Goal: Transaction & Acquisition: Purchase product/service

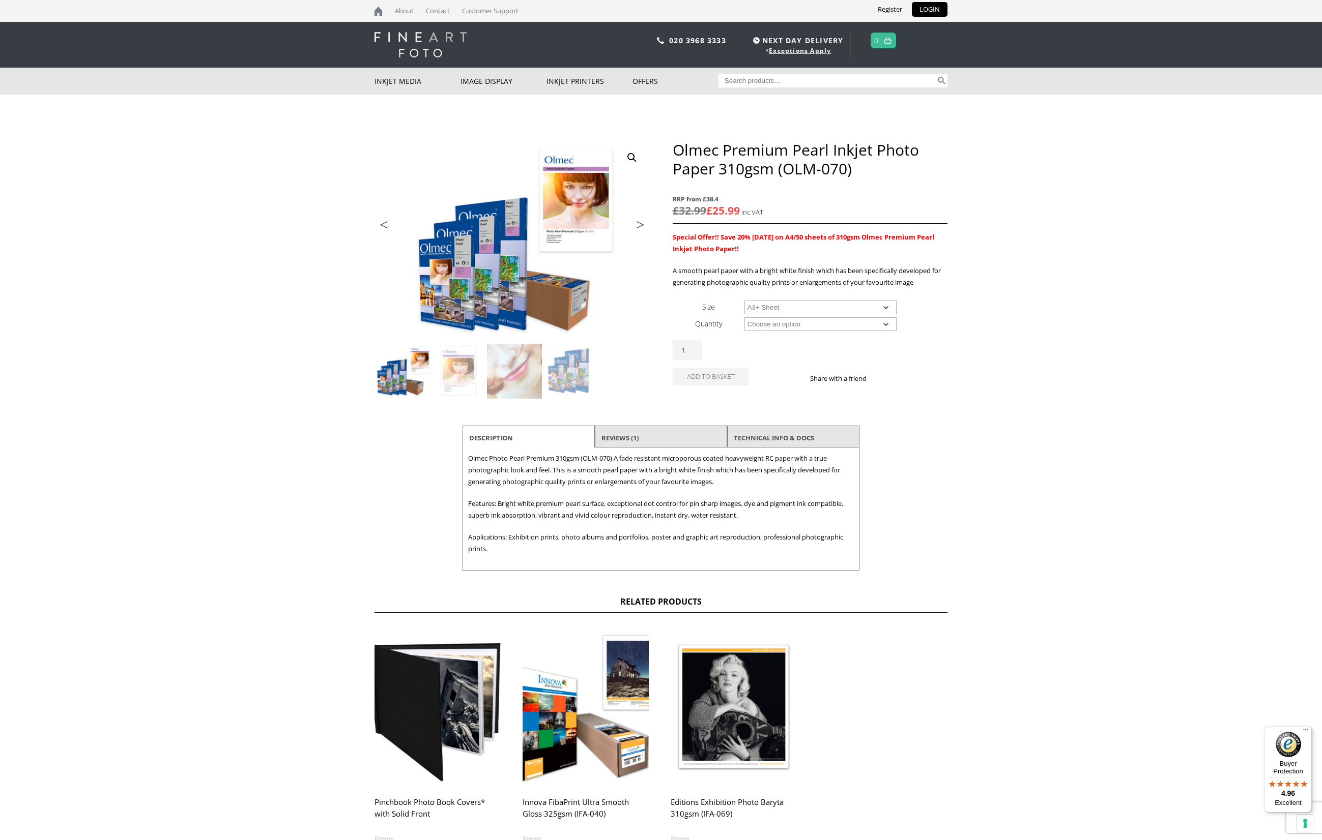
select select "a3-sheet-2"
select select "50-sheets"
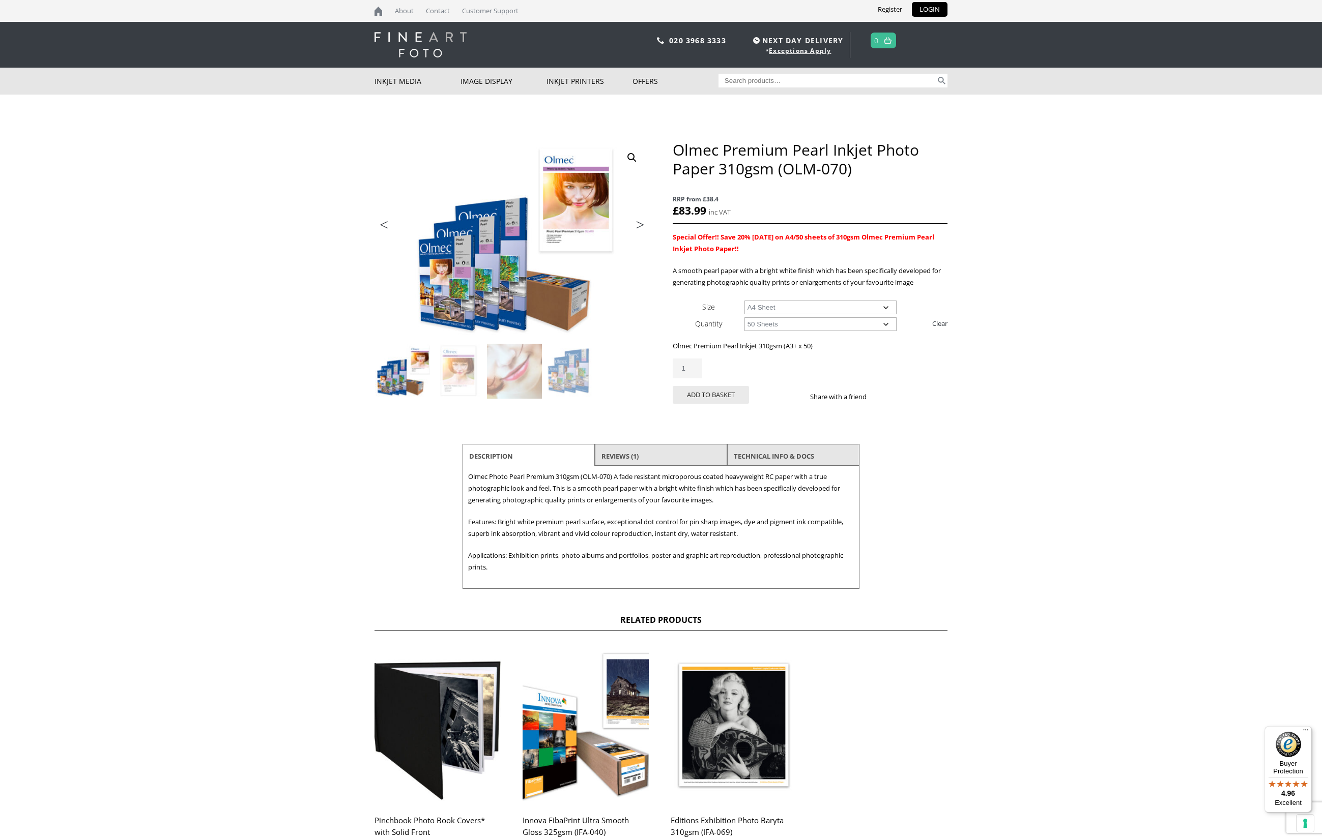
select select "a4-sheet"
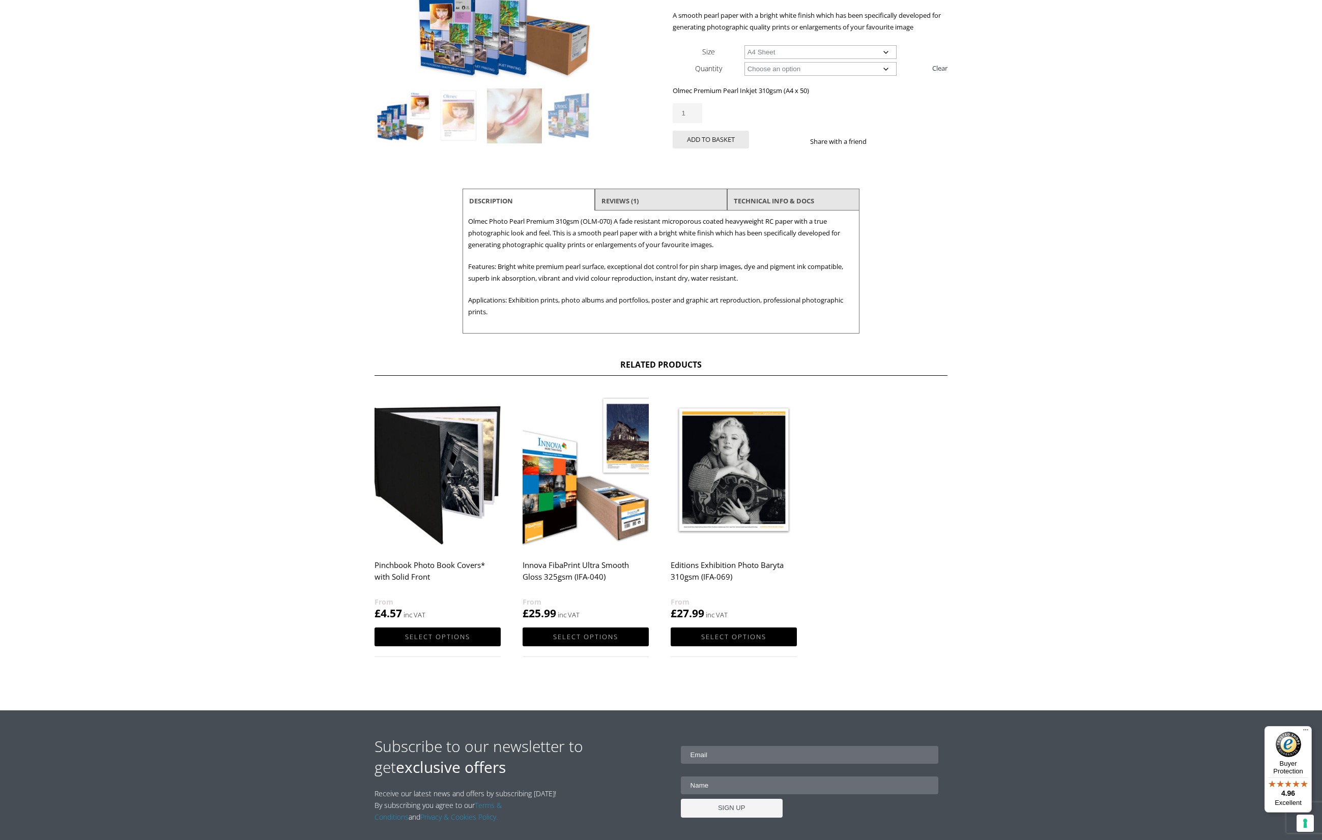
scroll to position [256, 0]
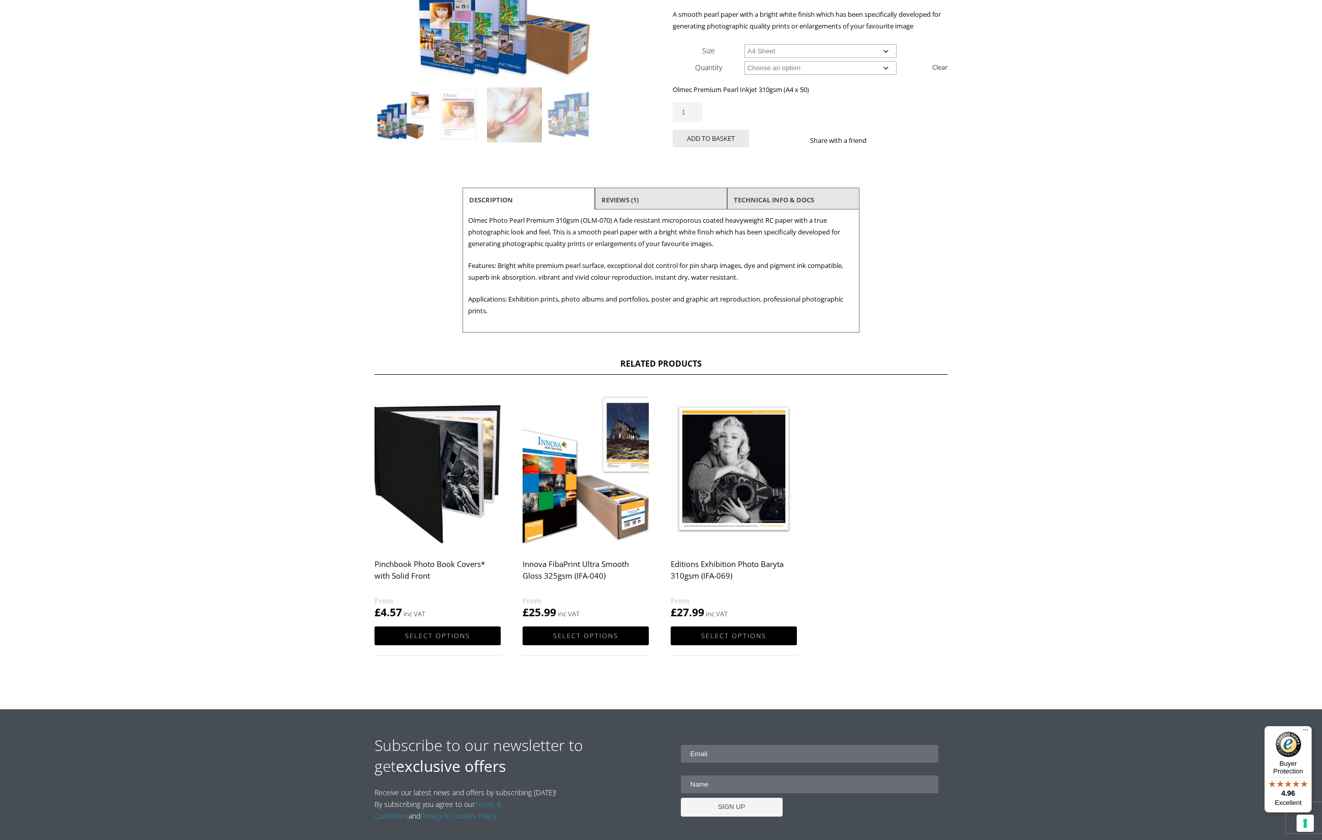
click at [575, 536] on img at bounding box center [585, 469] width 126 height 158
click at [563, 575] on h2 "Innova FibaPrint Ultra Smooth Gloss 325gsm (IFA-040)" at bounding box center [585, 574] width 126 height 41
click at [564, 573] on h2 "Innova FibaPrint Ultra Smooth Gloss 325gsm (IFA-040)" at bounding box center [585, 574] width 126 height 41
click at [566, 573] on h2 "Innova FibaPrint Ultra Smooth Gloss 325gsm (IFA-040)" at bounding box center [585, 574] width 126 height 41
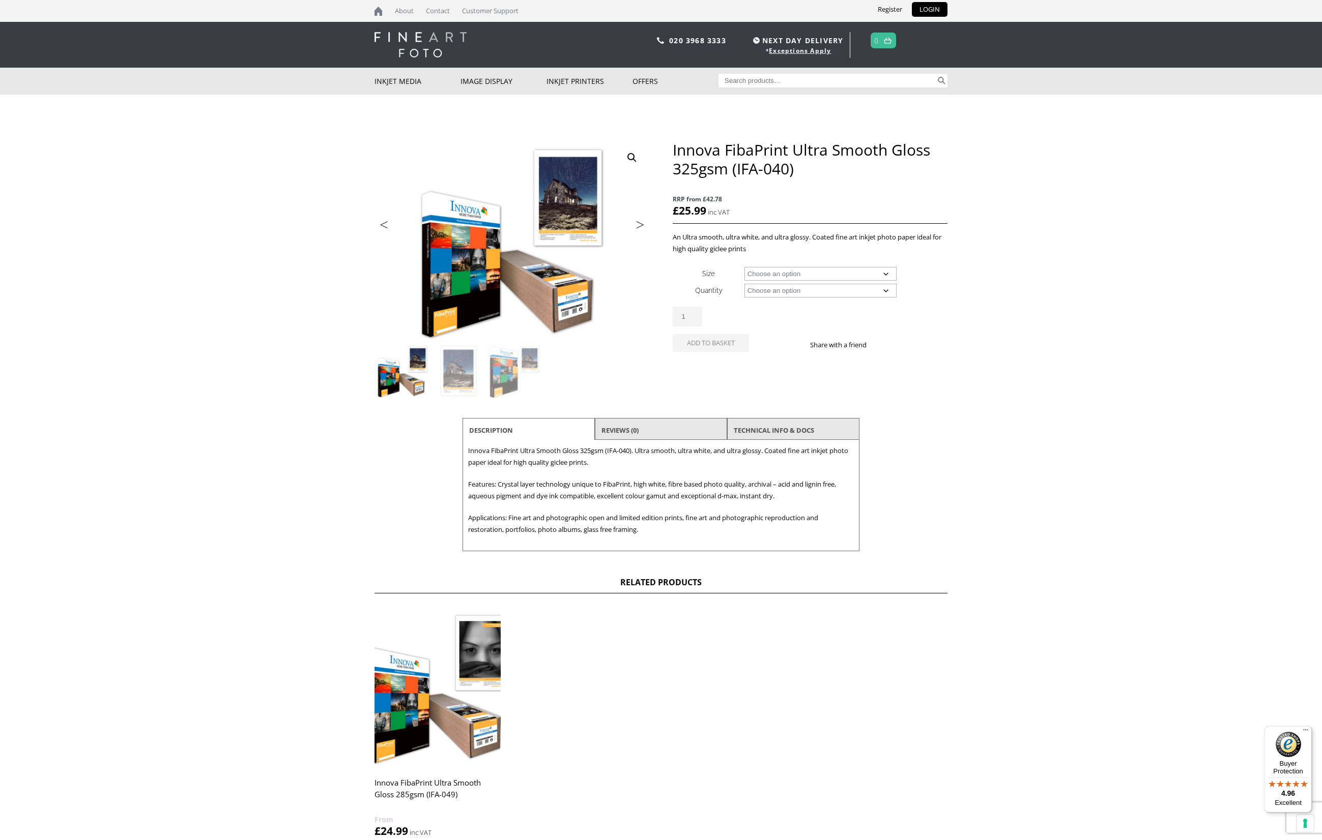
drag, startPoint x: 1017, startPoint y: 779, endPoint x: 1071, endPoint y: 782, distance: 54.0
click at [1030, 778] on body "NEXT DAY DELIVERY * Exceptions Apply About Contact Customer Support Register LO…" at bounding box center [661, 420] width 1322 height 840
select select "a3-sheet-2"
select select "25-sheets"
select select "a3-sheet-2"
